Goal: Task Accomplishment & Management: Use online tool/utility

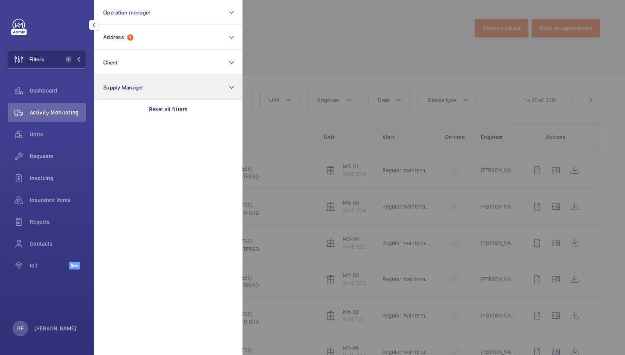
scroll to position [40, 0]
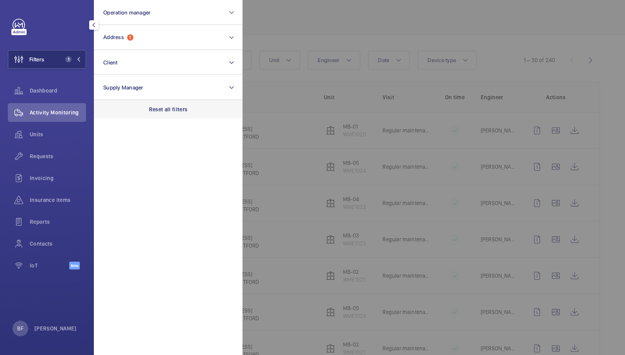
click at [176, 102] on div "Reset all filters" at bounding box center [168, 109] width 149 height 19
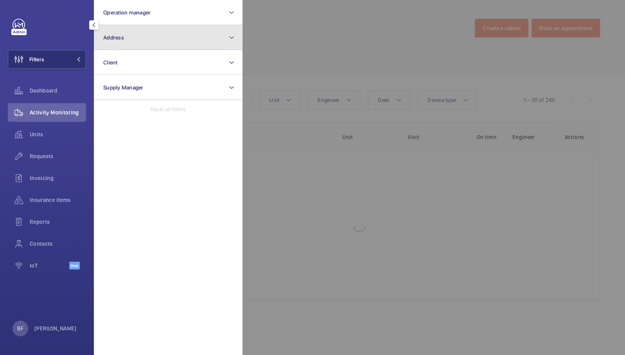
click at [126, 28] on button "Address" at bounding box center [168, 37] width 149 height 25
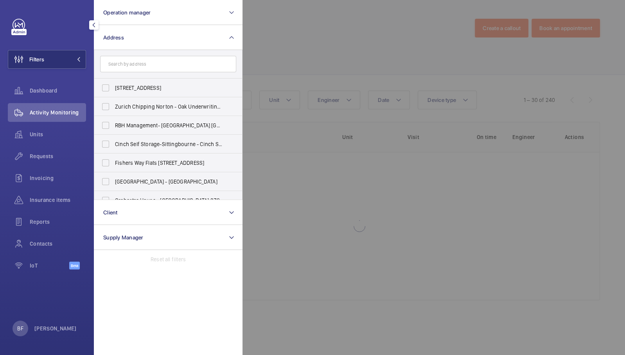
click at [148, 61] on input "text" at bounding box center [168, 64] width 136 height 16
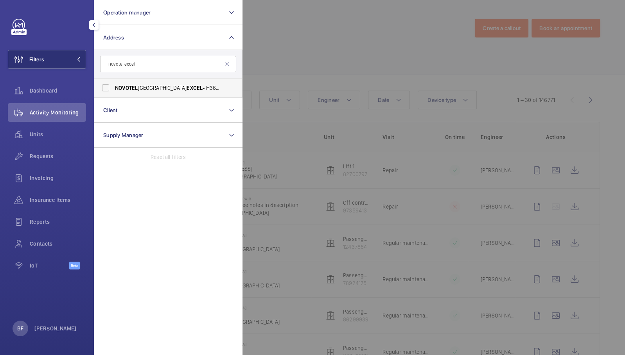
type input "novotel excel"
click at [129, 85] on span "NOVOTEL" at bounding box center [126, 88] width 23 height 6
click at [113, 84] on input "NOVOTEL LONDON EXCEL - H3656, [STREET_ADDRESS]" at bounding box center [106, 88] width 16 height 16
checkbox input "true"
click at [263, 53] on div at bounding box center [554, 177] width 625 height 355
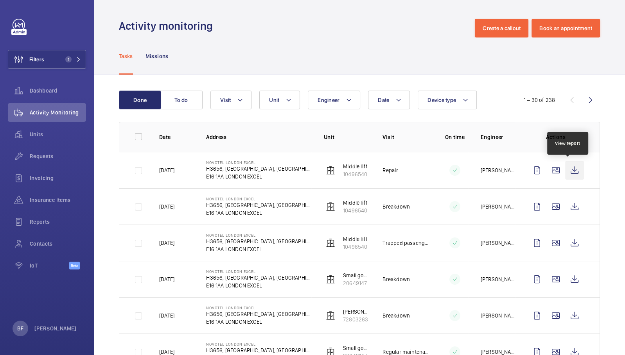
click at [566, 169] on wm-front-icon-button at bounding box center [574, 170] width 19 height 19
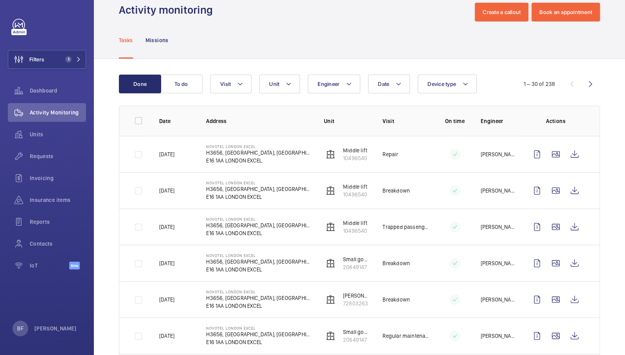
scroll to position [17, 0]
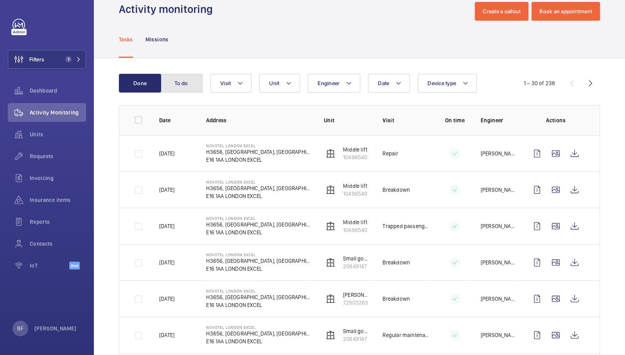
click at [168, 85] on button "To do" at bounding box center [181, 83] width 42 height 19
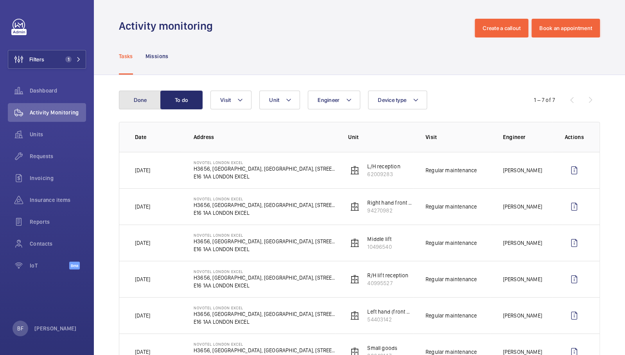
click at [141, 98] on button "Done" at bounding box center [140, 100] width 42 height 19
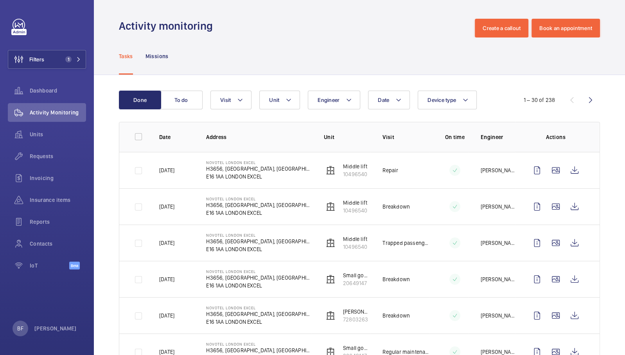
drag, startPoint x: 203, startPoint y: 162, endPoint x: 255, endPoint y: 162, distance: 51.6
click at [255, 162] on td "NOVOTEL LONDON EXCEL H3656, [STREET_ADDRESS] EXCEL" at bounding box center [252, 170] width 118 height 36
copy p "NOVOTEL LONDON EXCEL"
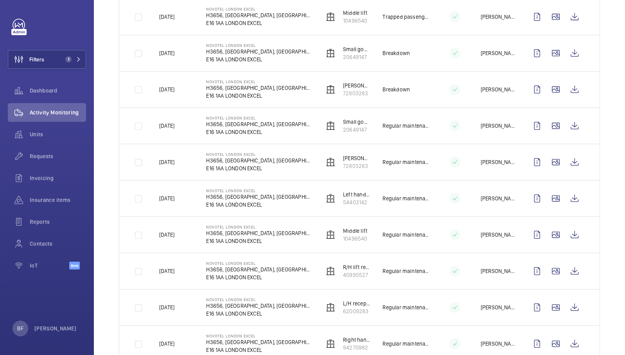
scroll to position [254, 0]
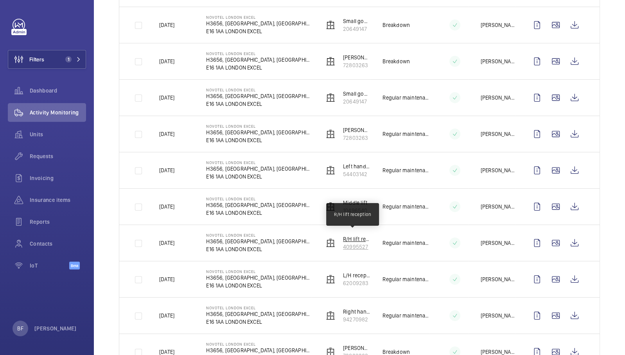
click at [343, 238] on p "R/H lift reception" at bounding box center [356, 239] width 27 height 8
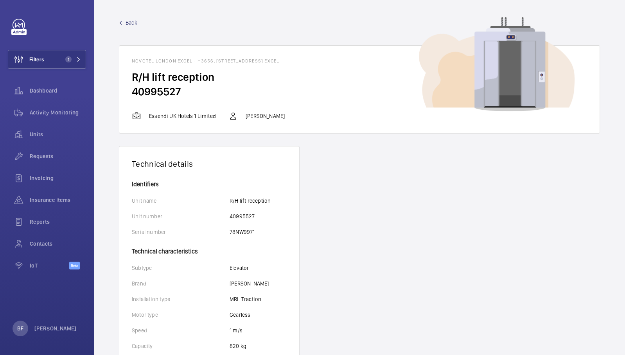
drag, startPoint x: 181, startPoint y: 92, endPoint x: 128, endPoint y: 75, distance: 56.1
click at [128, 75] on wm-front-card-body "R/H lift reception 40995527" at bounding box center [359, 90] width 480 height 41
copy wm-front-card-body "R/H lift reception 40995527"
click at [124, 26] on link "Back" at bounding box center [359, 23] width 481 height 8
